Goal: Information Seeking & Learning: Learn about a topic

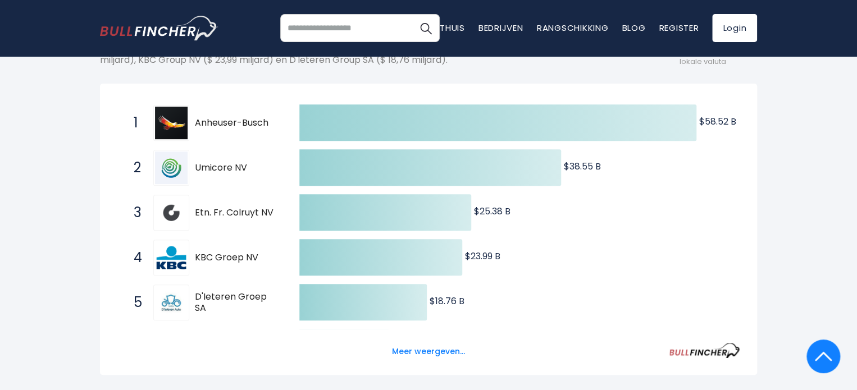
scroll to position [225, 0]
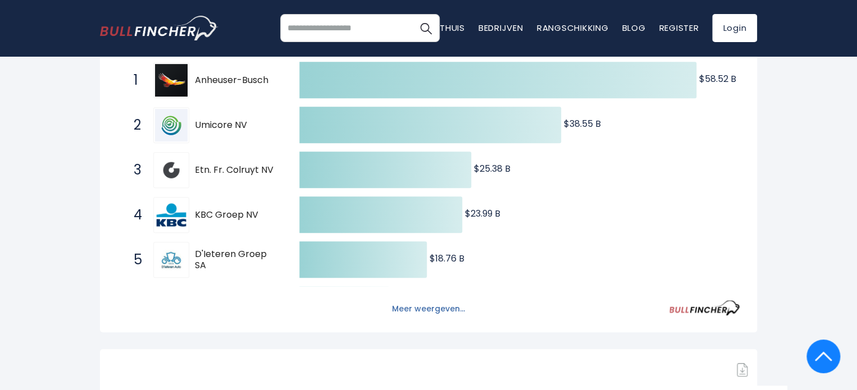
click at [419, 308] on font "Meer weergeven..." at bounding box center [428, 308] width 73 height 11
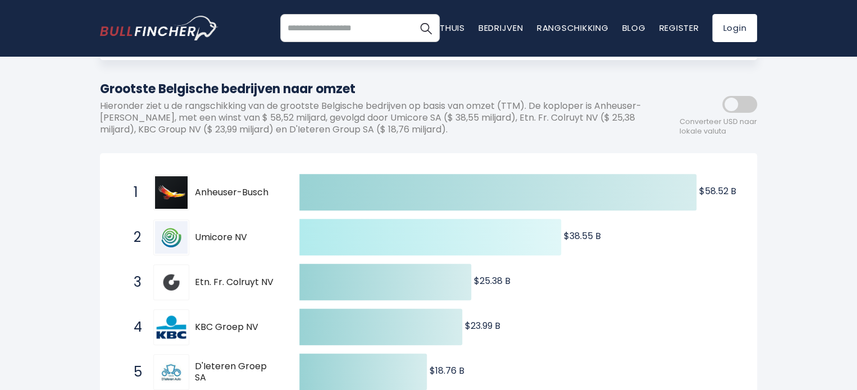
scroll to position [0, 0]
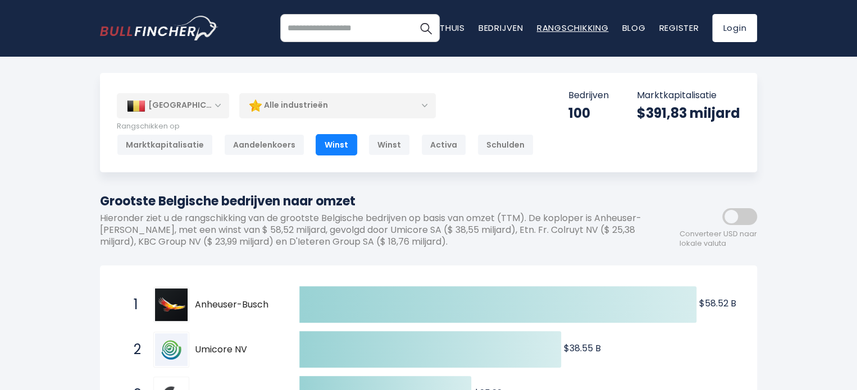
click at [541, 29] on font "Rangschikking" at bounding box center [573, 28] width 72 height 12
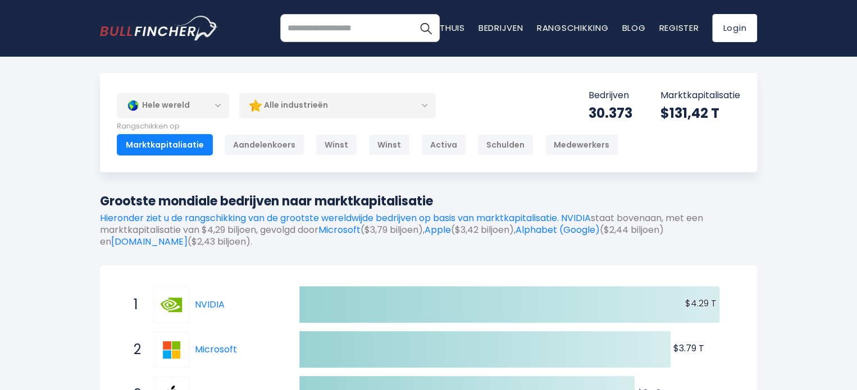
click at [216, 107] on div "Hele wereld" at bounding box center [173, 106] width 112 height 26
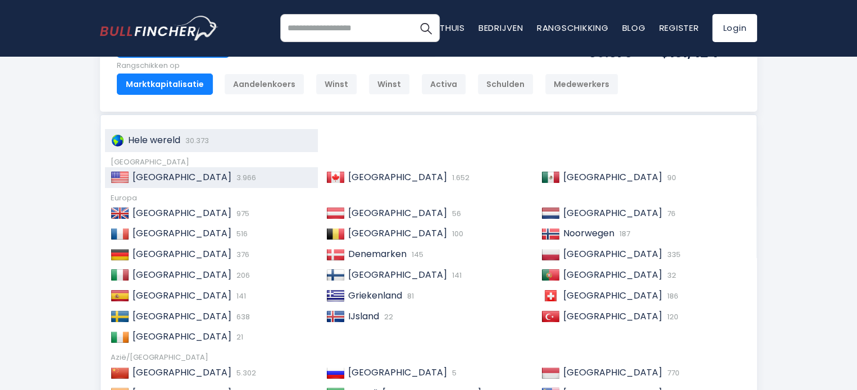
scroll to position [56, 0]
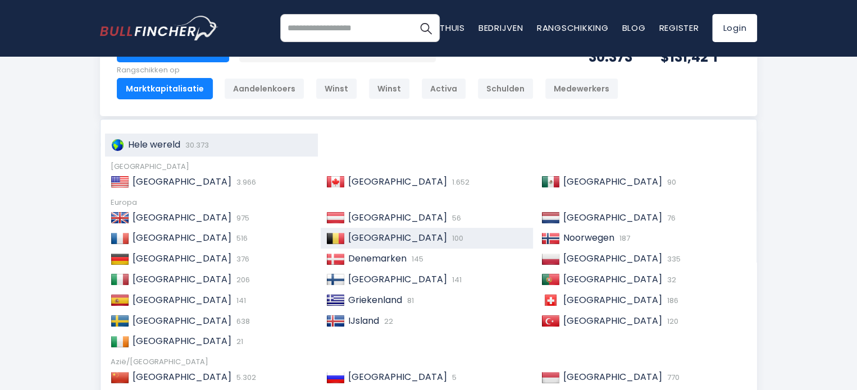
click at [367, 235] on font "België" at bounding box center [397, 237] width 99 height 13
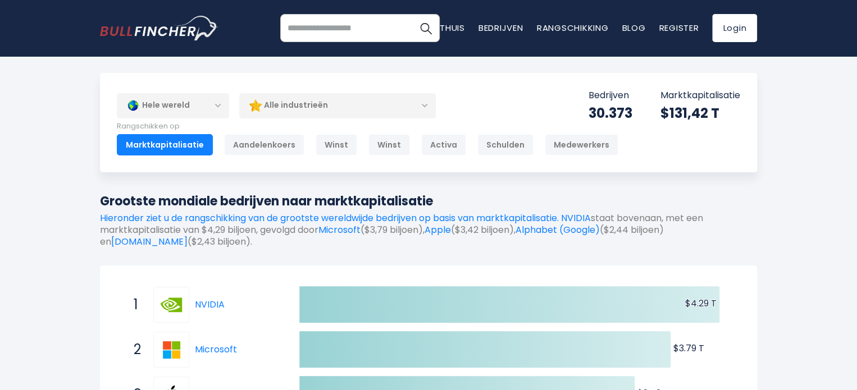
click at [216, 105] on div "Hele wereld" at bounding box center [173, 106] width 112 height 26
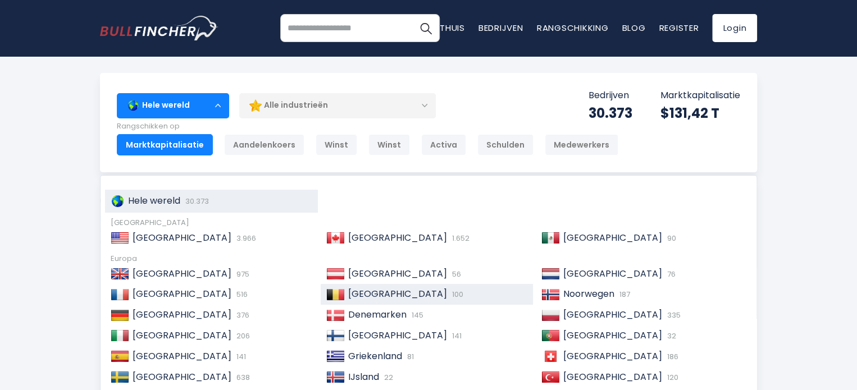
click at [357, 290] on font "België" at bounding box center [397, 293] width 99 height 13
